Goal: Information Seeking & Learning: Learn about a topic

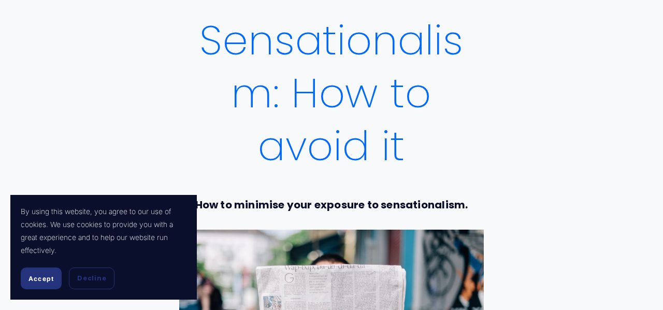
scroll to position [99, 0]
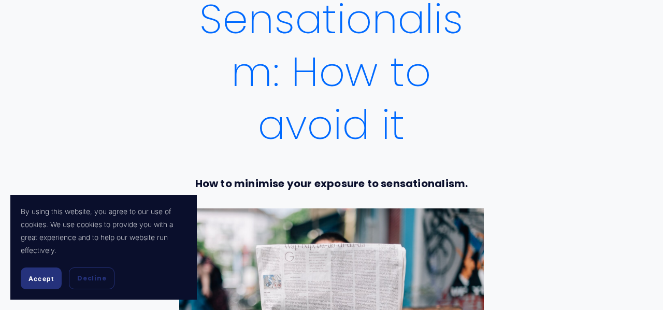
click at [45, 280] on span "Accept" at bounding box center [41, 279] width 25 height 8
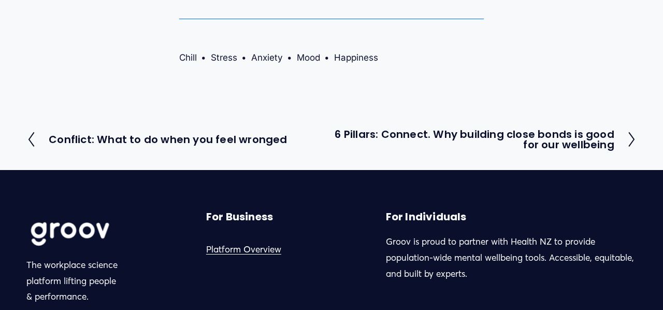
scroll to position [1808, 0]
